Goal: Download file/media

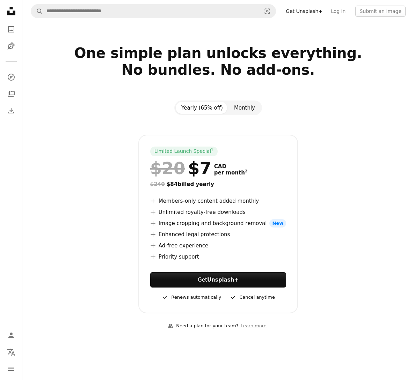
click at [245, 108] on button "Monthly" at bounding box center [244, 108] width 32 height 12
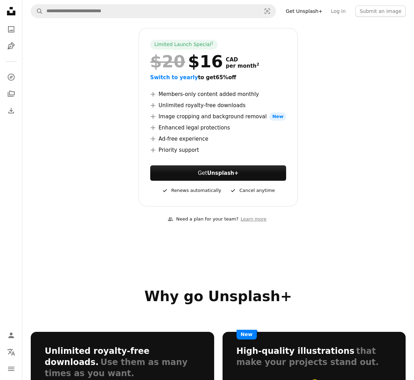
scroll to position [119, 0]
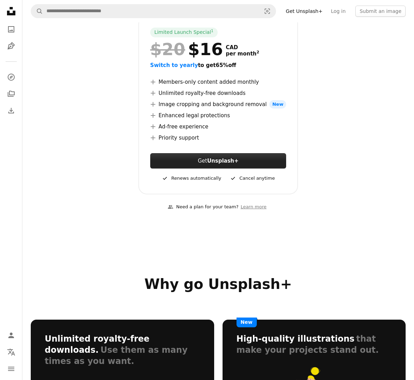
click at [251, 160] on button "Get Unsplash+" at bounding box center [218, 160] width 136 height 15
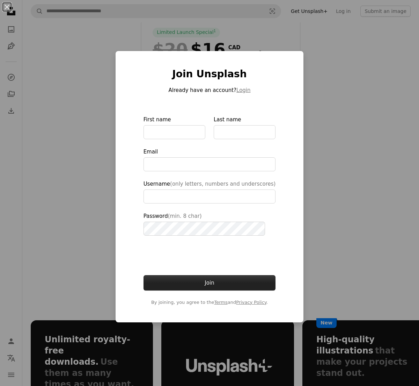
type input "**********"
click at [346, 204] on div "An X shape Join Unsplash Already have an account? Login First name Last name Em…" at bounding box center [209, 193] width 419 height 386
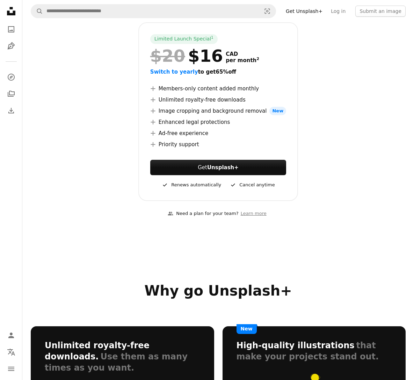
scroll to position [111, 0]
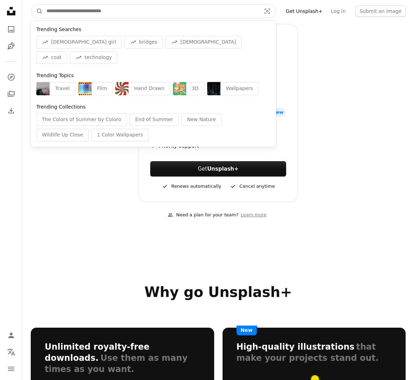
click at [95, 8] on input "Find visuals sitewide" at bounding box center [151, 11] width 216 height 13
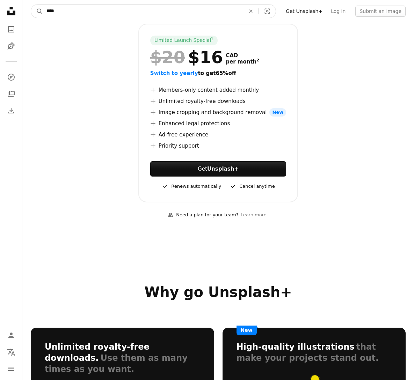
type input "*****"
click button "A magnifying glass" at bounding box center [37, 11] width 12 height 13
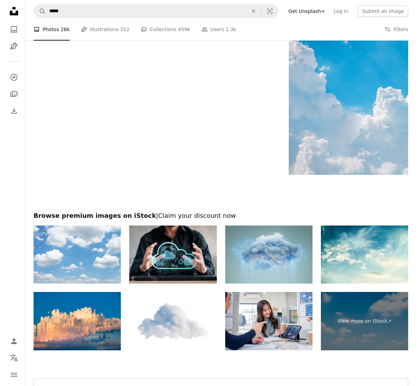
scroll to position [978, 0]
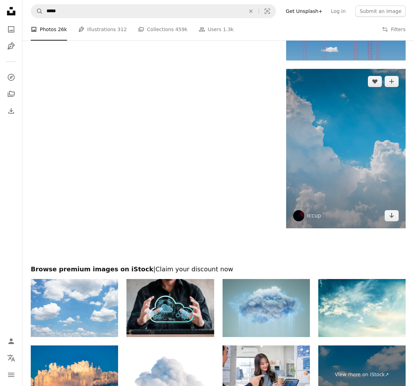
click at [340, 162] on img at bounding box center [345, 148] width 119 height 159
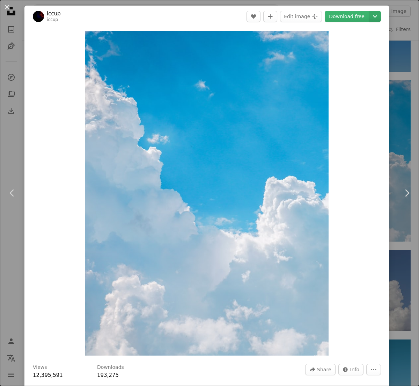
click at [369, 15] on icon "Chevron down" at bounding box center [374, 16] width 11 height 8
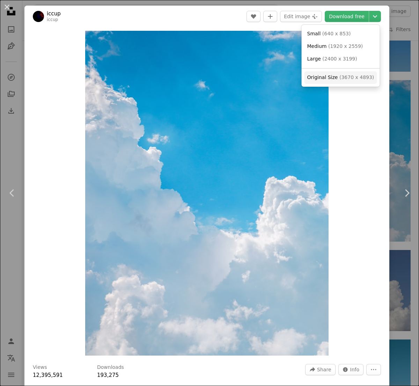
click at [360, 75] on span "( 3670 x 4893 )" at bounding box center [356, 77] width 35 height 6
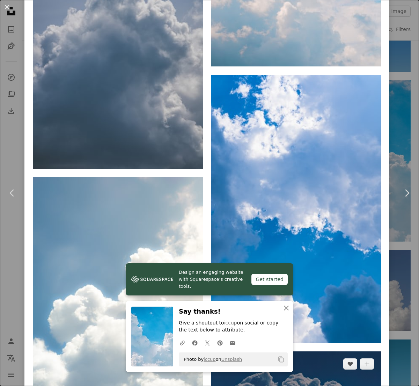
scroll to position [2175, 0]
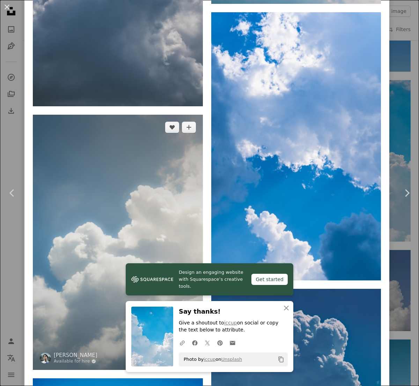
click at [108, 181] on img at bounding box center [118, 242] width 170 height 255
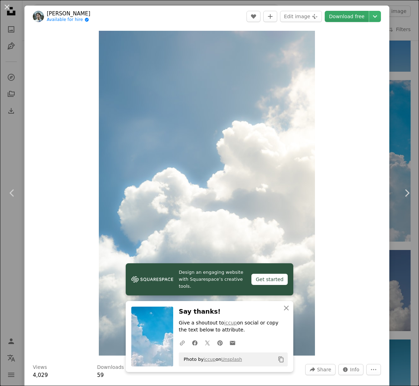
click at [351, 19] on link "Download free" at bounding box center [347, 16] width 44 height 11
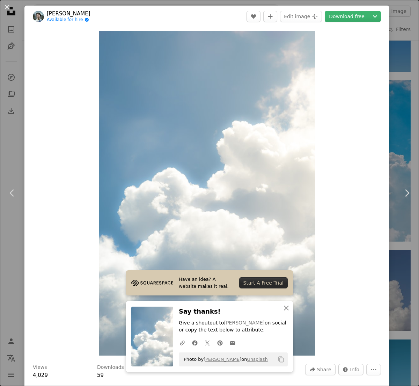
click at [395, 21] on div "An X shape Chevron left Chevron right Have an idea? A website makes it real. St…" at bounding box center [209, 193] width 419 height 386
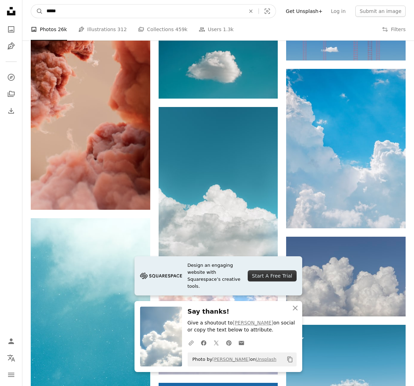
click at [188, 14] on input "*****" at bounding box center [143, 11] width 200 height 13
